Goal: Book appointment/travel/reservation

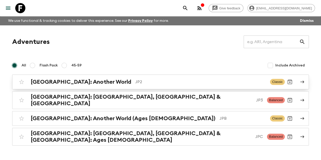
click at [68, 84] on h2 "[GEOGRAPHIC_DATA]: Another World" at bounding box center [81, 82] width 101 height 7
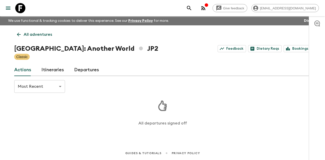
click at [58, 66] on link "Itineraries" at bounding box center [52, 70] width 23 height 12
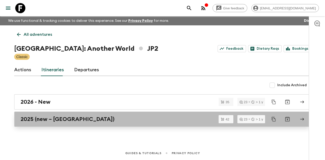
click at [95, 125] on link "2025 (new – [GEOGRAPHIC_DATA])" at bounding box center [162, 119] width 297 height 15
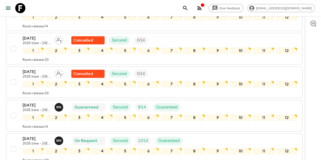
scroll to position [966, 0]
